Goal: Transaction & Acquisition: Book appointment/travel/reservation

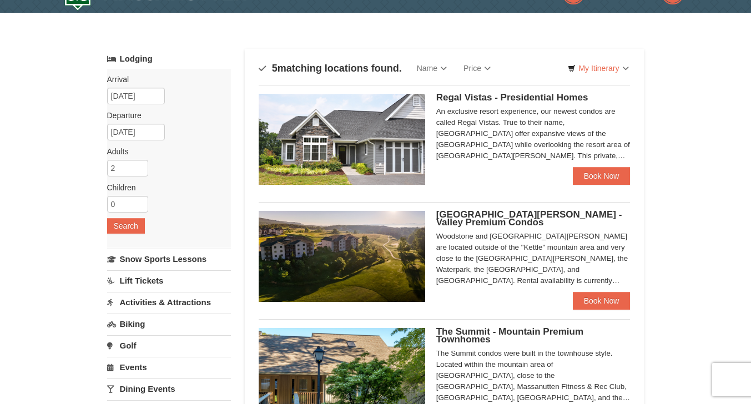
scroll to position [24, 0]
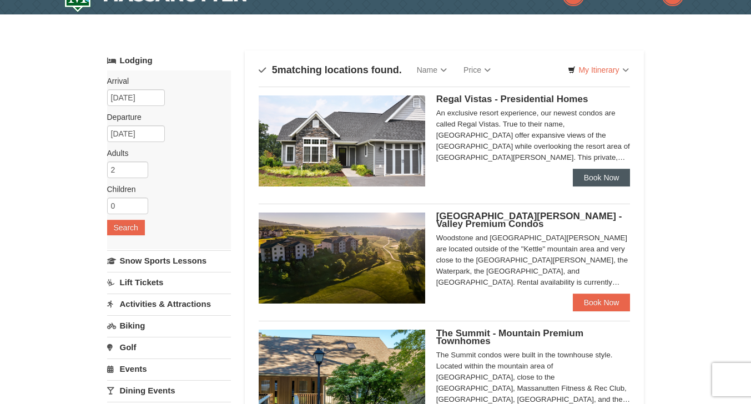
click at [595, 181] on link "Book Now" at bounding box center [602, 178] width 58 height 18
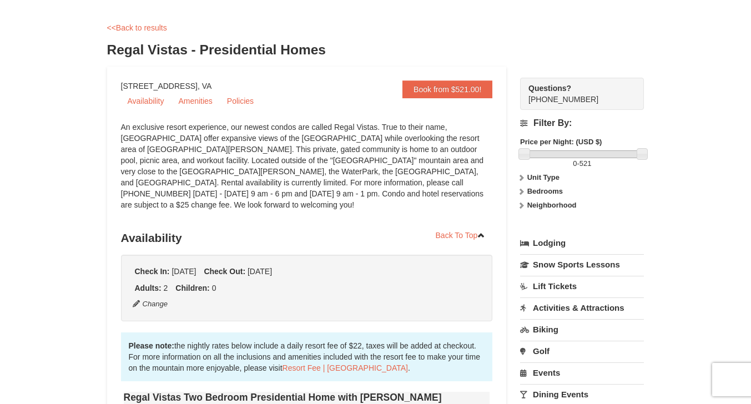
scroll to position [43, 0]
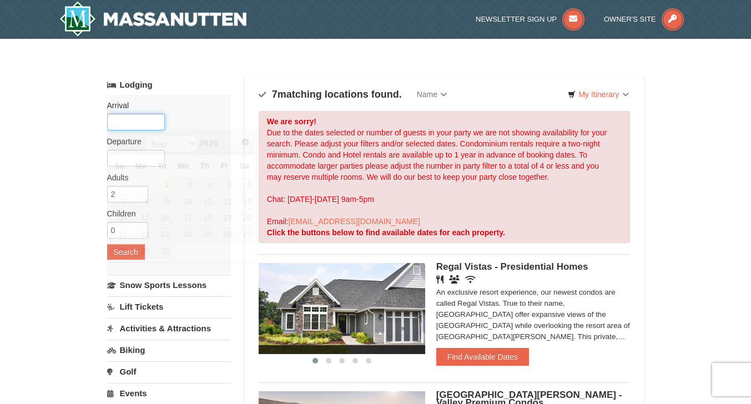
click at [150, 121] on input "text" at bounding box center [136, 122] width 58 height 17
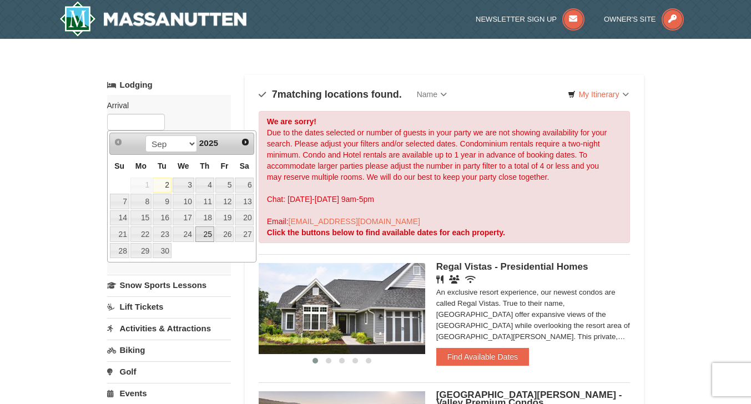
click at [207, 232] on link "25" at bounding box center [205, 235] width 19 height 16
type input "[DATE]"
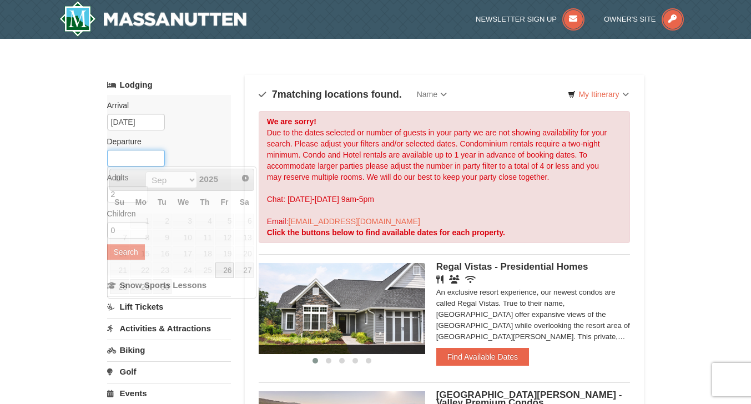
click at [140, 157] on input "text" at bounding box center [136, 158] width 58 height 17
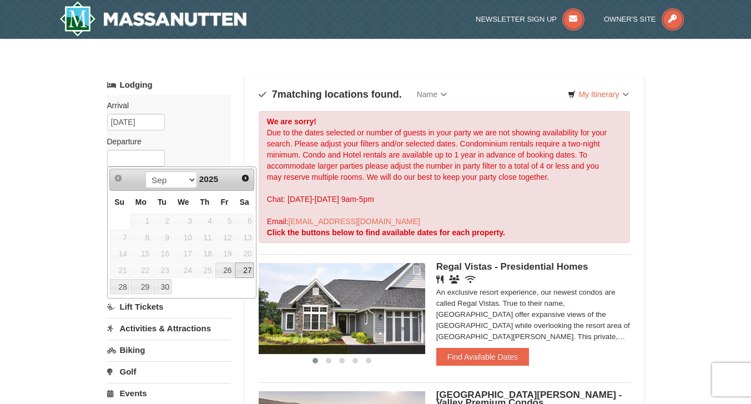
click at [247, 266] on link "27" at bounding box center [244, 271] width 19 height 16
type input "[DATE]"
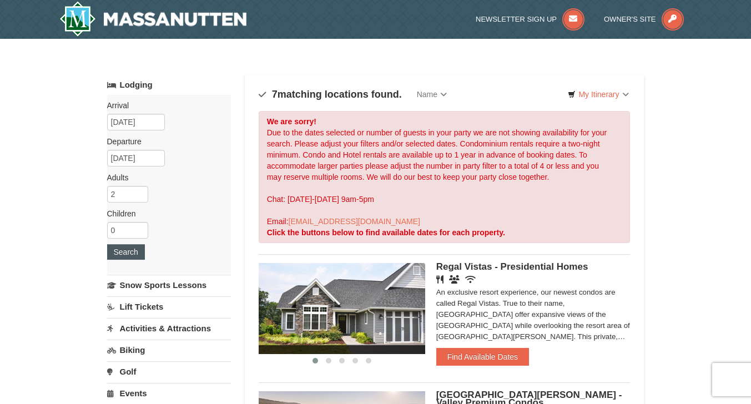
click at [125, 250] on button "Search" at bounding box center [126, 252] width 38 height 16
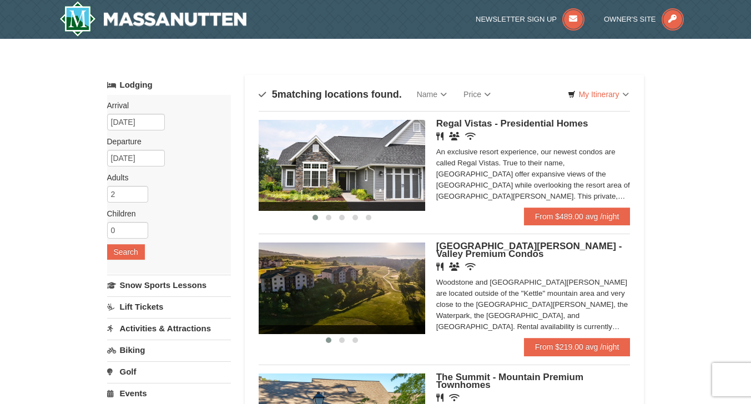
click at [324, 288] on img at bounding box center [342, 288] width 167 height 91
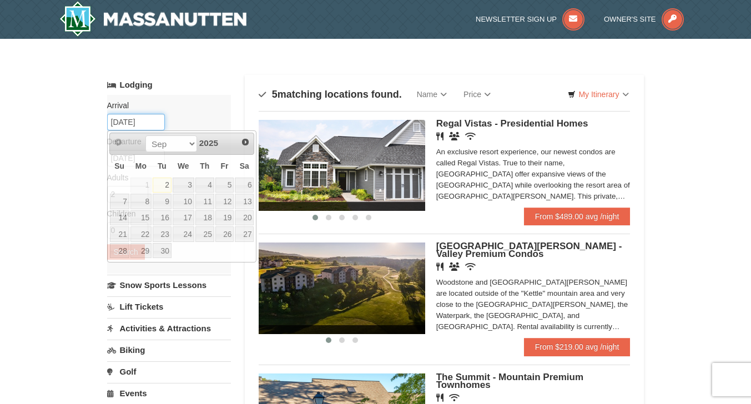
click at [134, 123] on input "[DATE]" at bounding box center [136, 122] width 58 height 17
click at [228, 235] on link "26" at bounding box center [224, 235] width 19 height 16
type input "[DATE]"
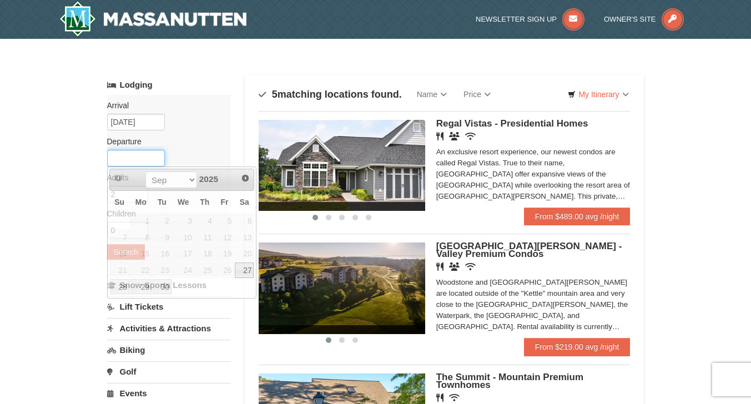
click at [146, 156] on input "text" at bounding box center [136, 158] width 58 height 17
click at [118, 284] on link "28" at bounding box center [119, 287] width 19 height 16
type input "[DATE]"
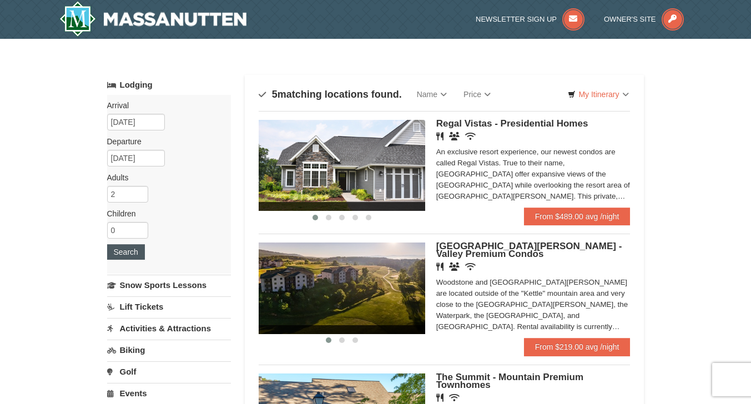
click at [131, 251] on button "Search" at bounding box center [126, 252] width 38 height 16
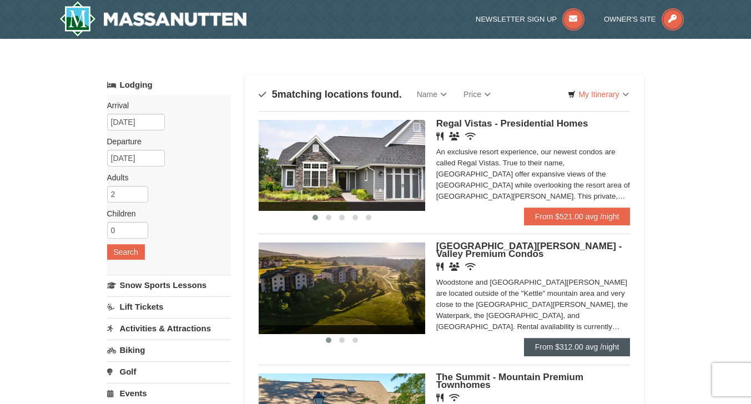
click at [569, 347] on link "From $312.00 avg /night" at bounding box center [577, 347] width 107 height 18
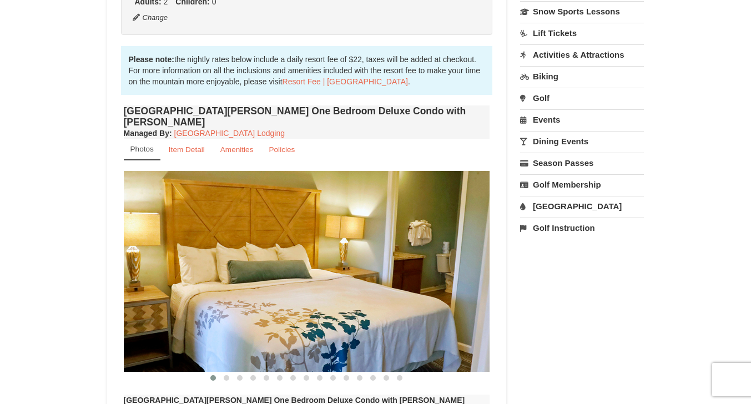
scroll to position [293, 0]
